Goal: Information Seeking & Learning: Learn about a topic

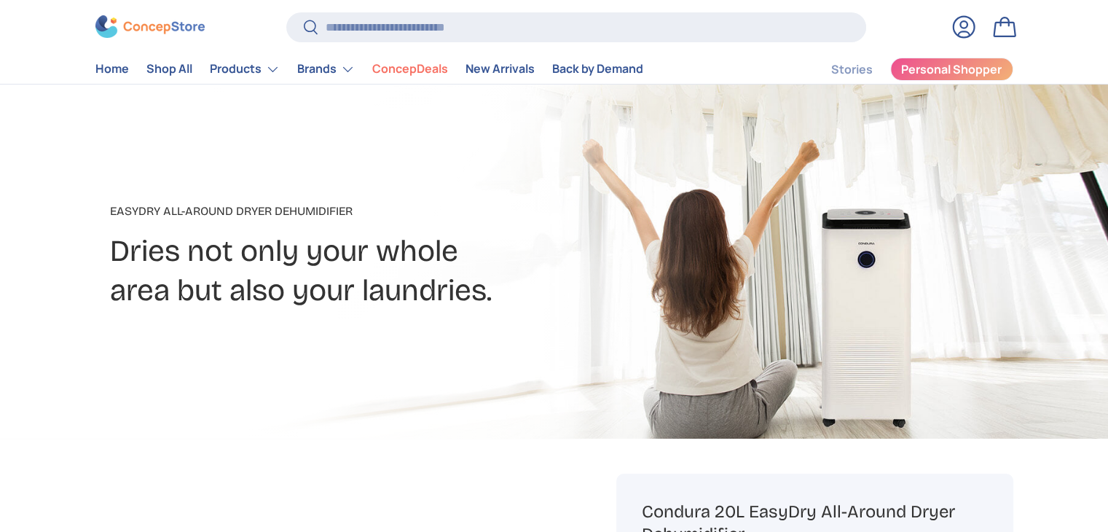
scroll to position [73, 0]
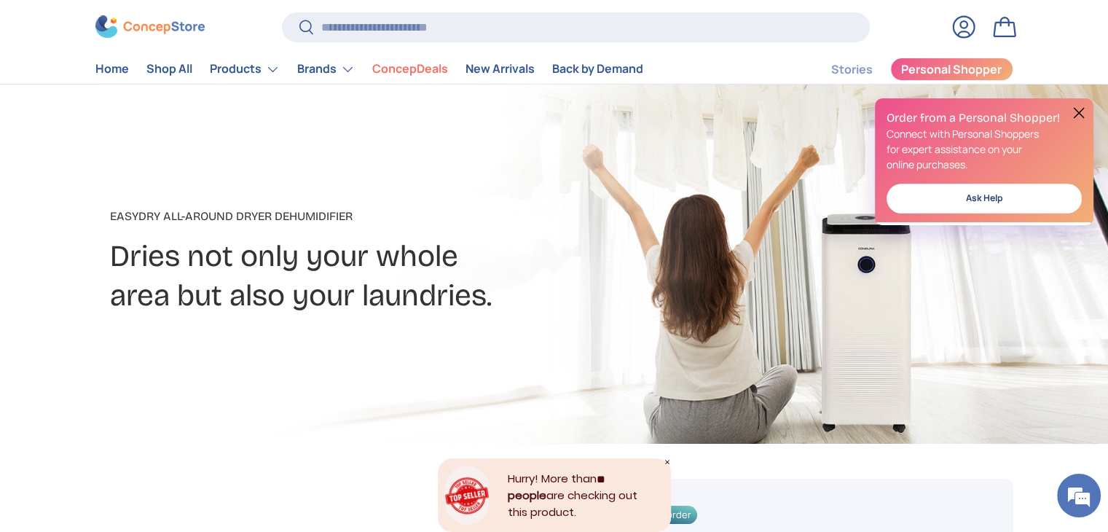
click at [42, 295] on div at bounding box center [554, 261] width 1108 height 364
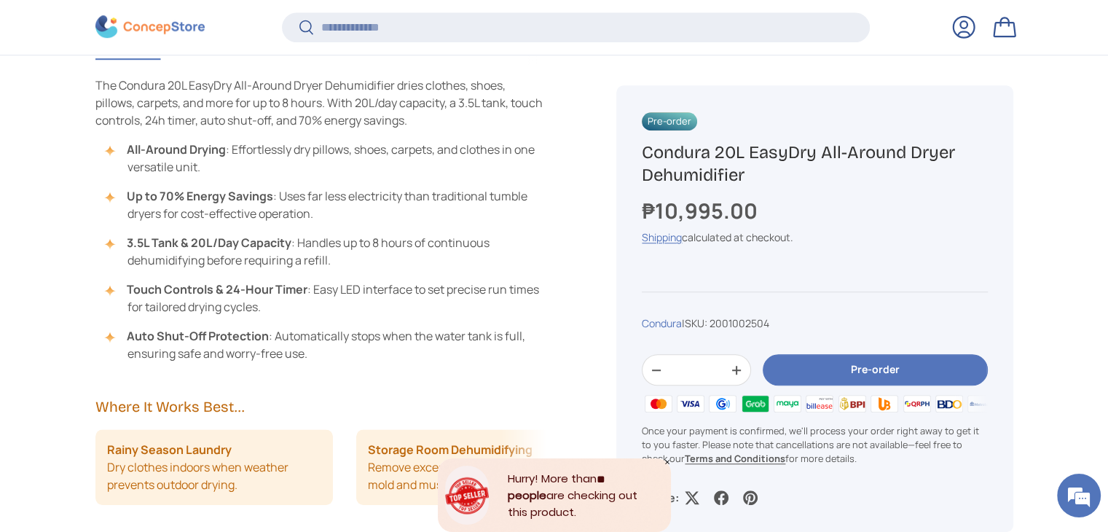
scroll to position [1308, 0]
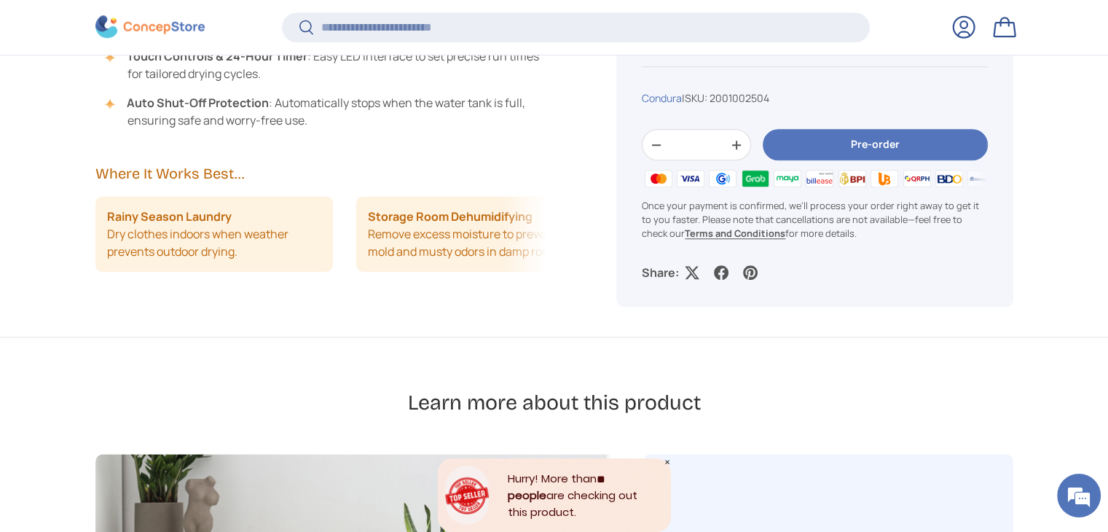
click at [208, 188] on div "Where It Works Best... Rainy Season Laundry Dry clothes indoors when weather pr…" at bounding box center [321, 218] width 452 height 108
click at [224, 174] on h2 "Where It Works Best..." at bounding box center [321, 174] width 452 height 20
drag, startPoint x: 577, startPoint y: 240, endPoint x: 538, endPoint y: 236, distance: 38.9
click at [576, 243] on div "Description Specifications Inclusions & Warranty The Condura 20L EasyDry All-Ar…" at bounding box center [338, 63] width 487 height 543
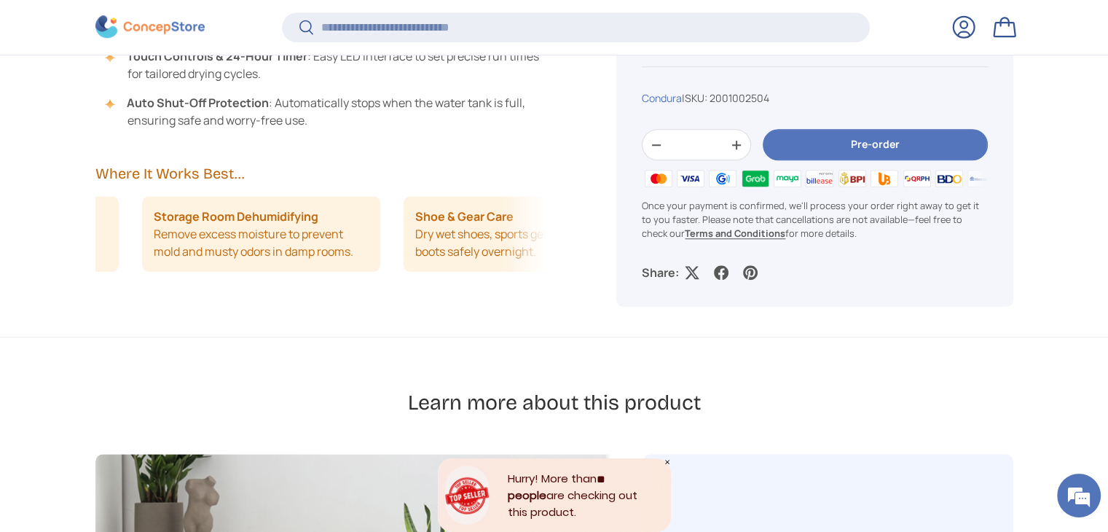
drag, startPoint x: 520, startPoint y: 237, endPoint x: 412, endPoint y: 240, distance: 108.6
click at [333, 240] on ul "Rainy Season Laundry Dry clothes indoors when weather prevents outdoor drying. …" at bounding box center [107, 234] width 452 height 76
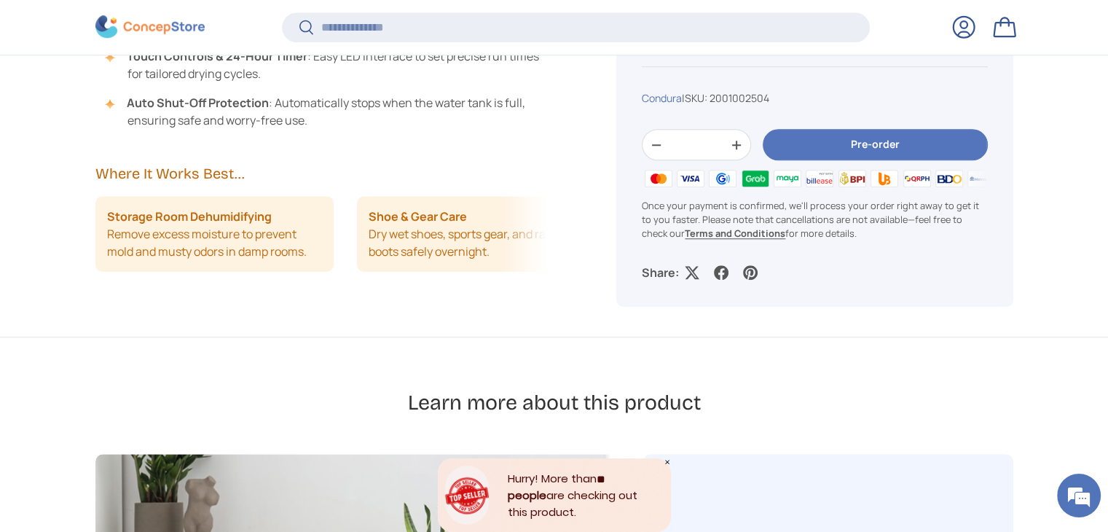
scroll to position [0, 38]
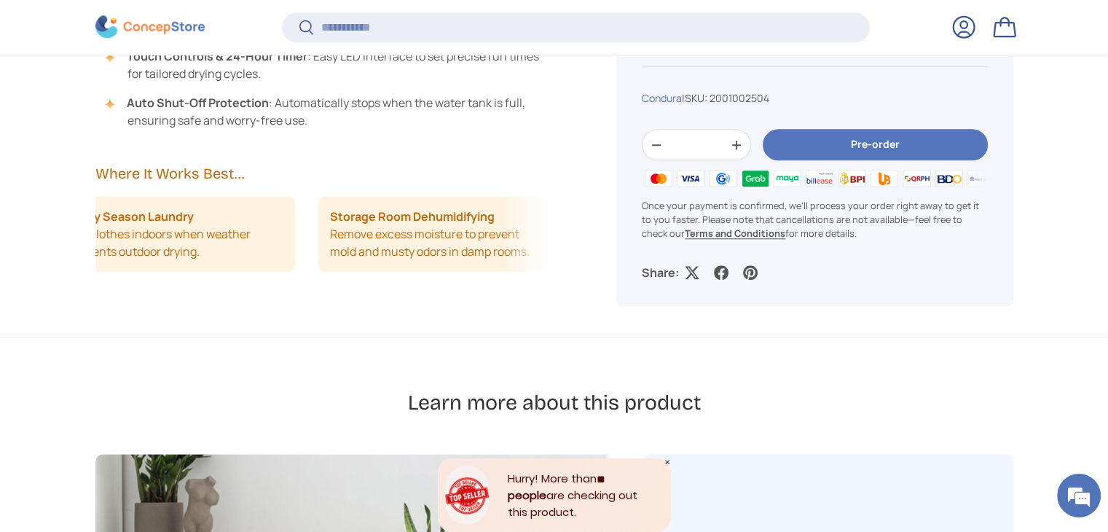
drag, startPoint x: 252, startPoint y: 246, endPoint x: 501, endPoint y: 240, distance: 249.2
click at [452, 240] on li "Storage Room Dehumidifying Remove excess moisture to prevent mold and musty odo…" at bounding box center [437, 234] width 238 height 76
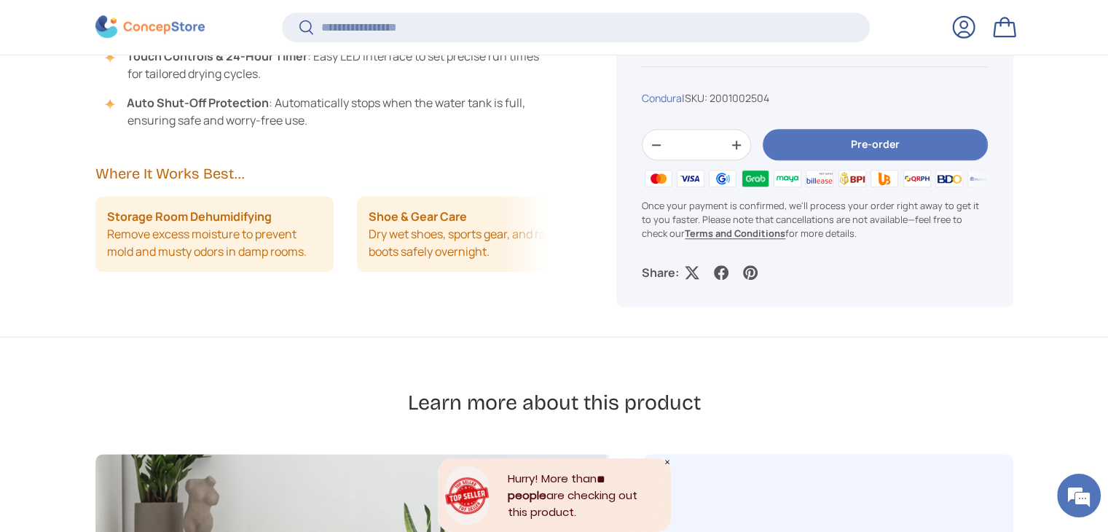
drag, startPoint x: 385, startPoint y: 243, endPoint x: 358, endPoint y: 244, distance: 27.0
click at [286, 244] on ul "Rainy Season Laundry Dry clothes indoors when weather prevents outdoor drying. …" at bounding box center [61, 234] width 452 height 76
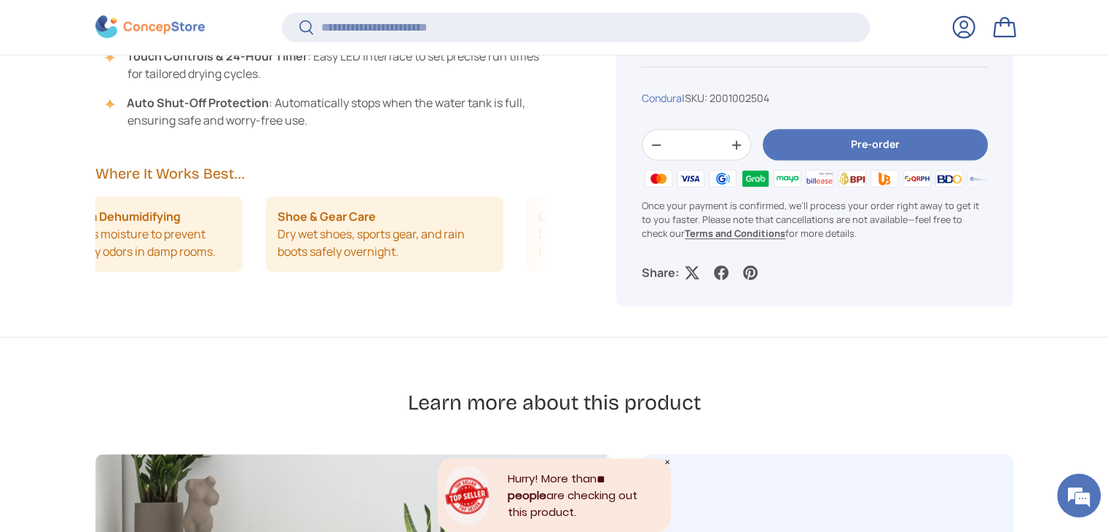
drag, startPoint x: 382, startPoint y: 240, endPoint x: 292, endPoint y: 248, distance: 90.0
click at [292, 248] on li "Shoe & Gear Care Dry wet shoes, sports gear, and rain boots safely overnight." at bounding box center [385, 234] width 238 height 76
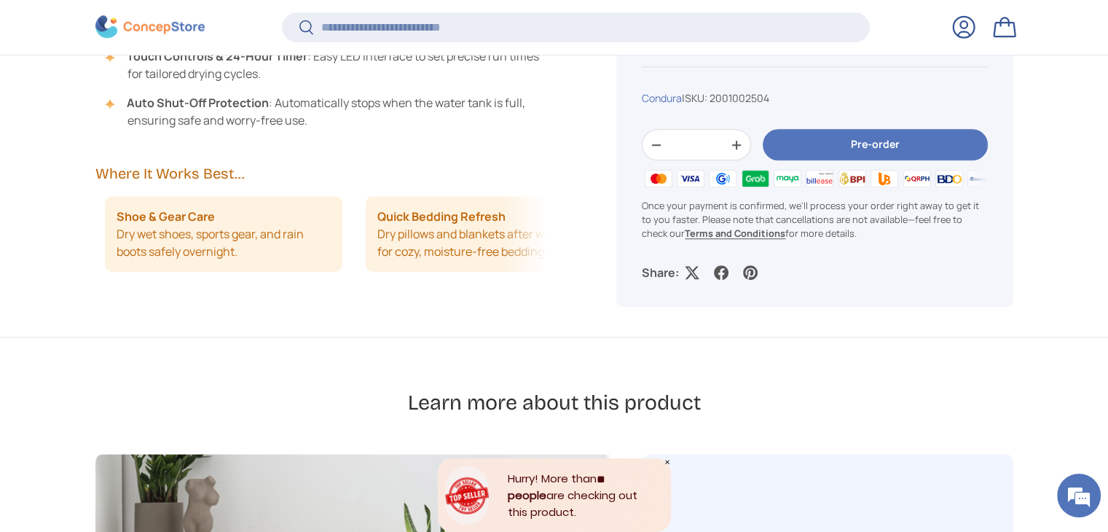
scroll to position [0, 522]
drag, startPoint x: 400, startPoint y: 239, endPoint x: 298, endPoint y: 250, distance: 102.6
click at [298, 250] on li "Quick Bedding Refresh Dry pillows and blankets after washing for cozy, moisture…" at bounding box center [227, 234] width 238 height 76
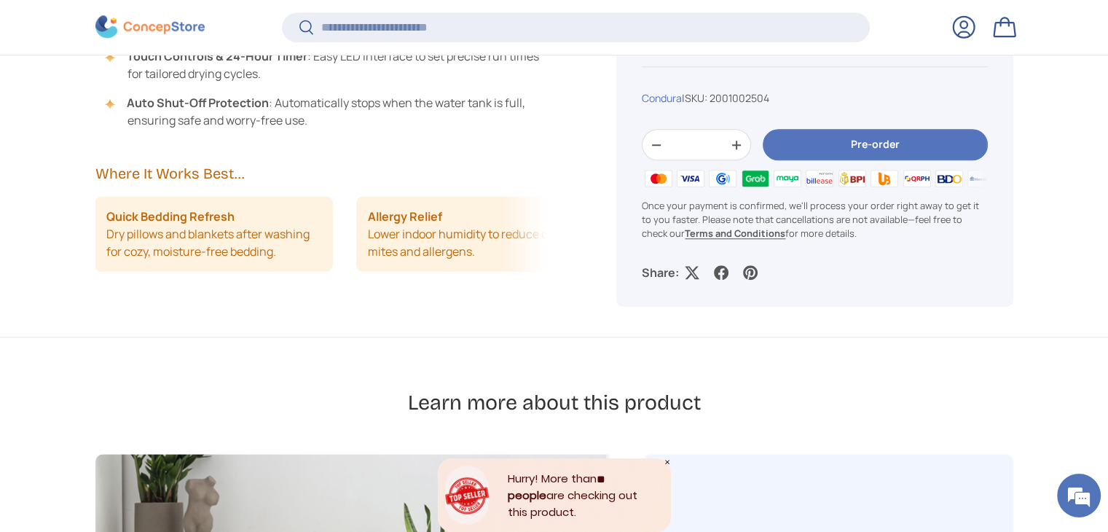
scroll to position [0, 830]
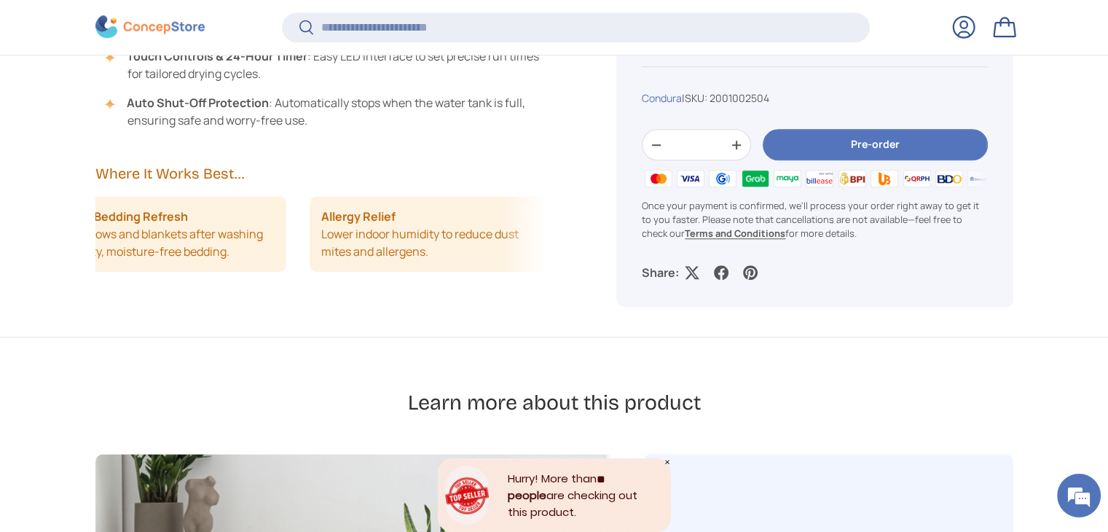
drag, startPoint x: 400, startPoint y: 240, endPoint x: 265, endPoint y: 258, distance: 136.0
drag, startPoint x: 481, startPoint y: 245, endPoint x: 172, endPoint y: 267, distance: 309.7
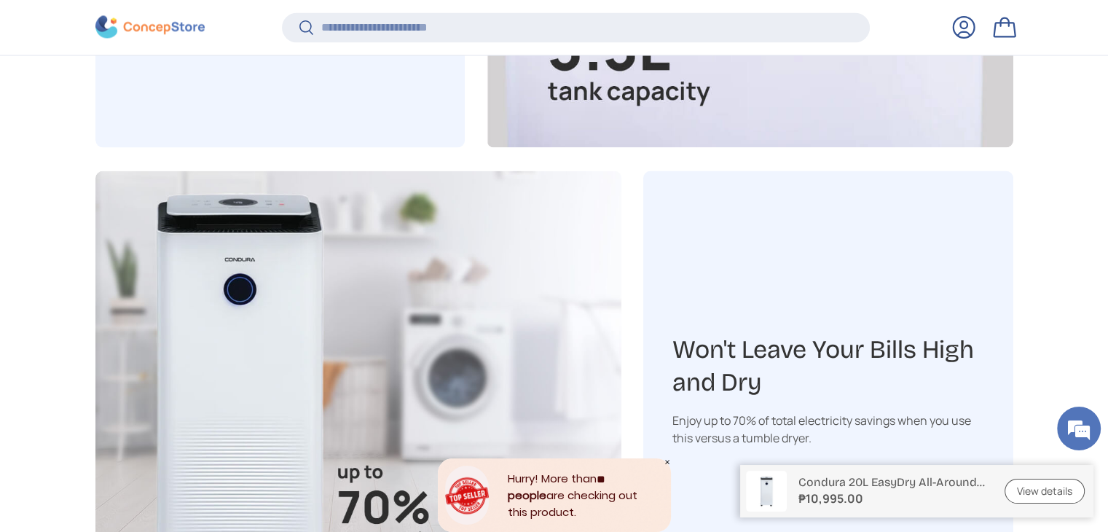
scroll to position [2620, 0]
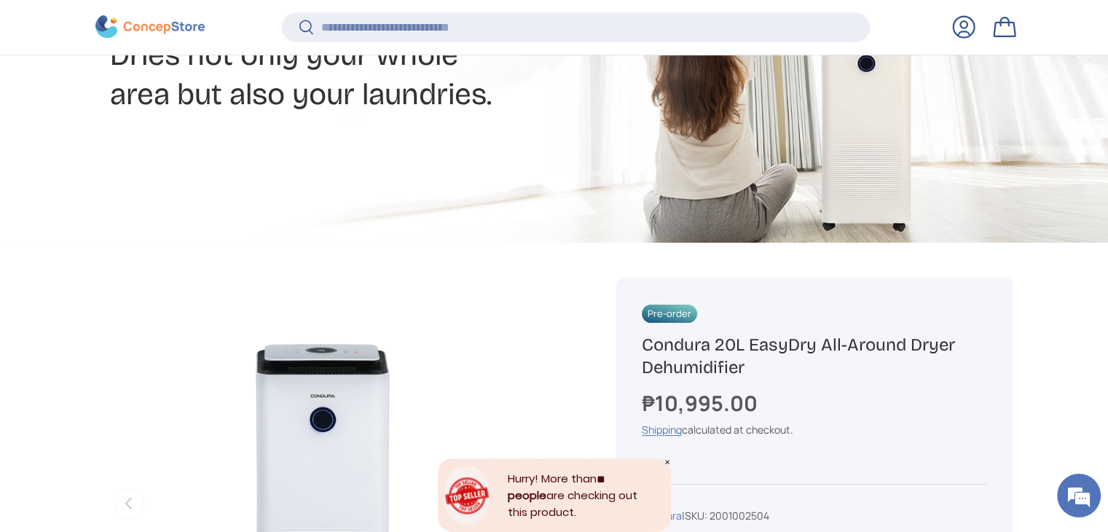
scroll to position [434, 0]
